Goal: Check status: Check status

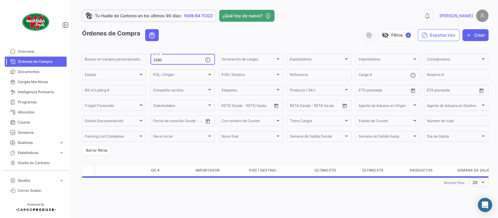
type input "3590"
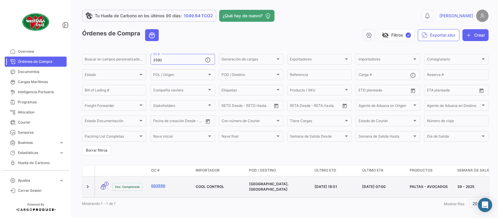
click at [158, 184] on link "003590" at bounding box center [171, 185] width 40 height 5
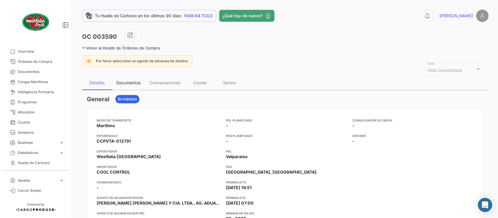
click at [133, 81] on div "Documentos" at bounding box center [128, 82] width 24 height 5
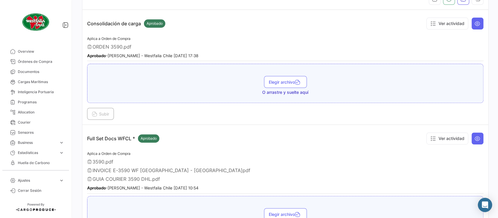
scroll to position [40, 0]
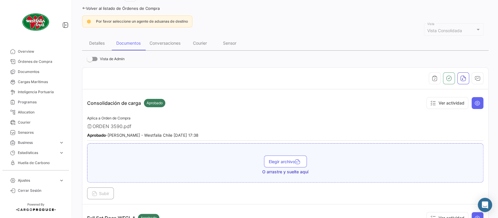
click at [153, 9] on link "Volver al listado de Órdenes de Compra" at bounding box center [121, 8] width 78 height 5
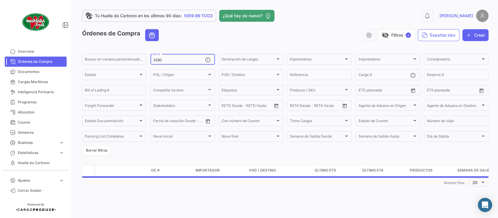
click at [170, 62] on input "3590" at bounding box center [179, 60] width 52 height 4
type input "3634"
